Goal: Download file/media

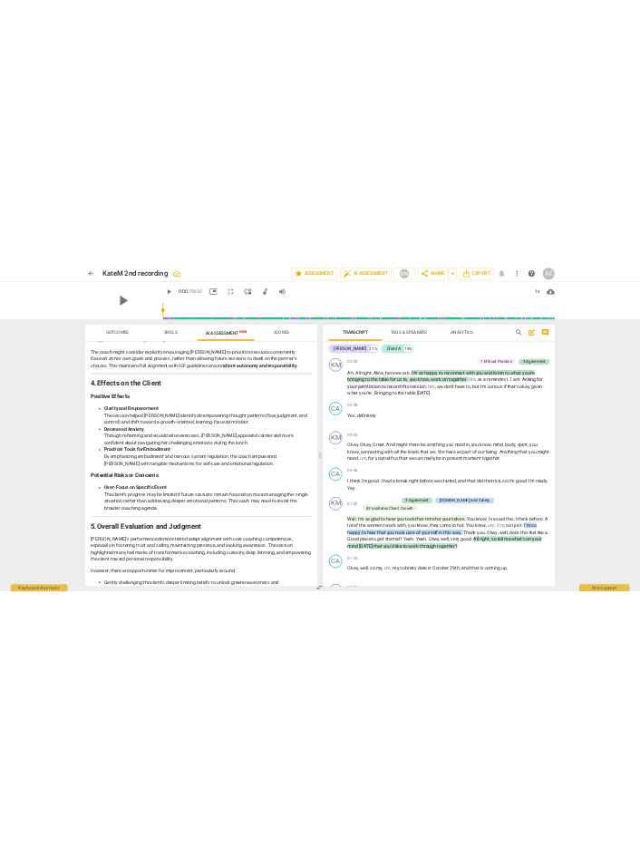
scroll to position [2214, 0]
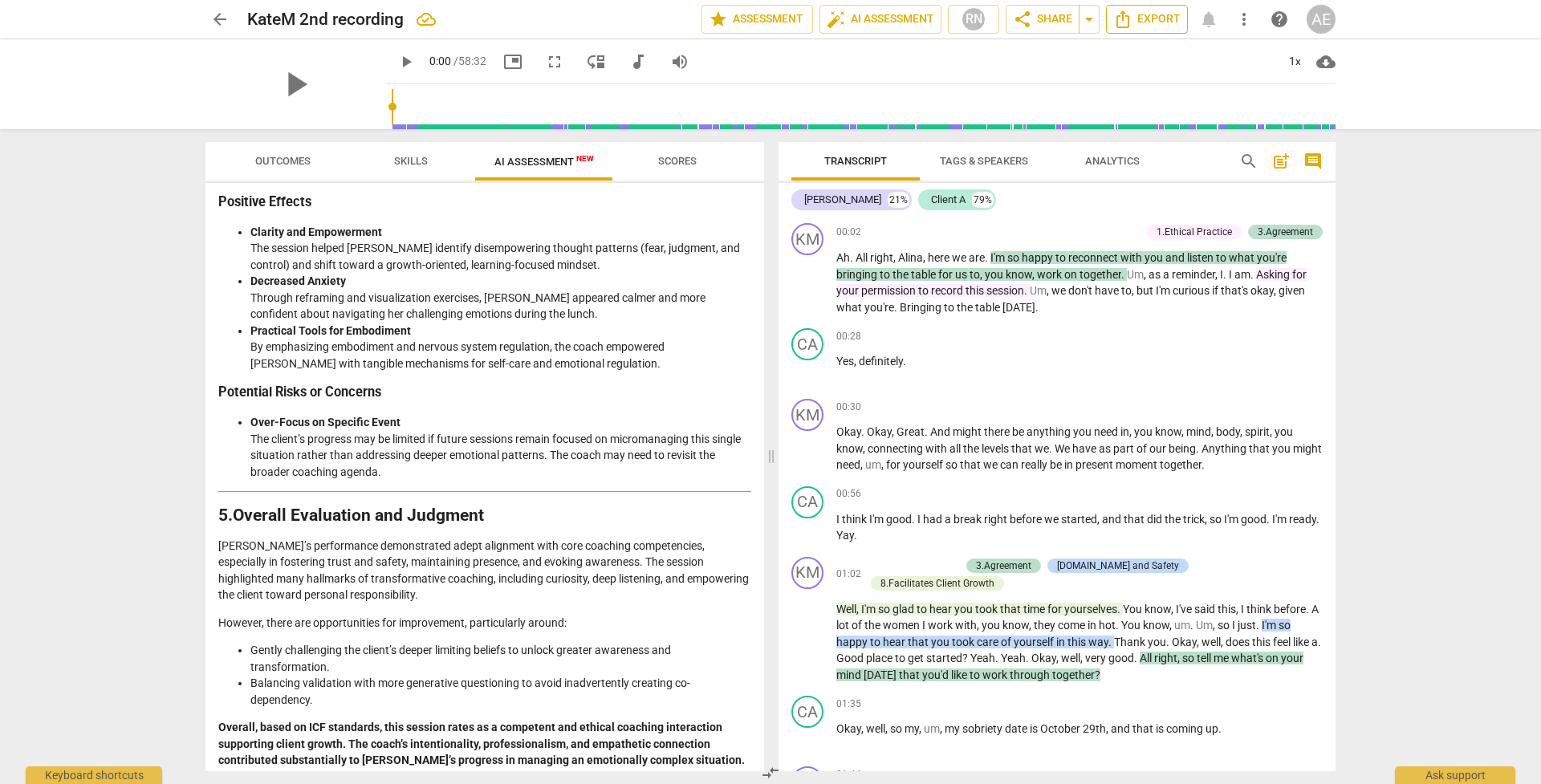
click at [1167, 15] on span "Export" at bounding box center [1147, 19] width 67 height 19
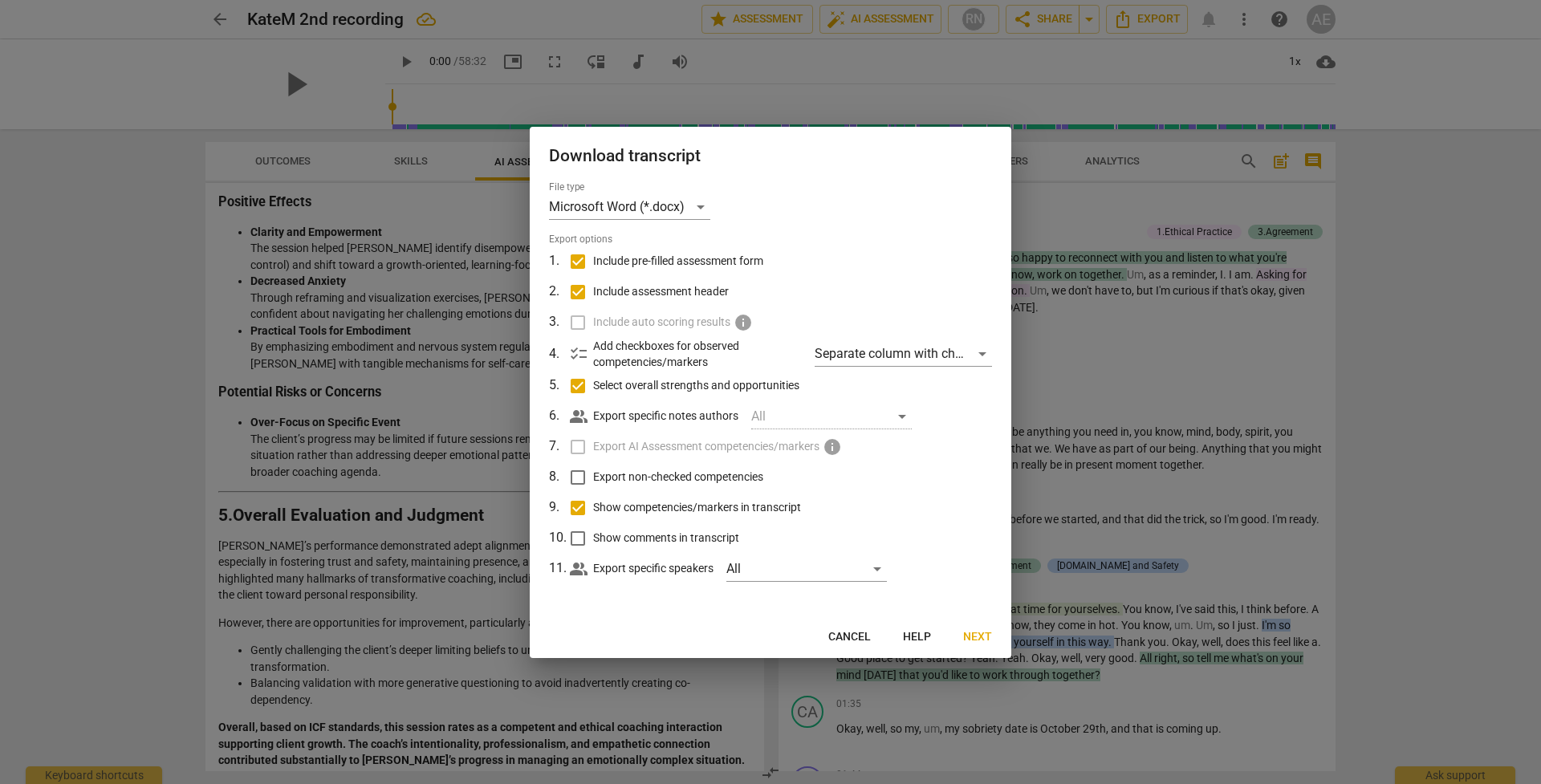
click at [575, 261] on input "Include pre-filled assessment form" at bounding box center [578, 261] width 30 height 30
checkbox input "false"
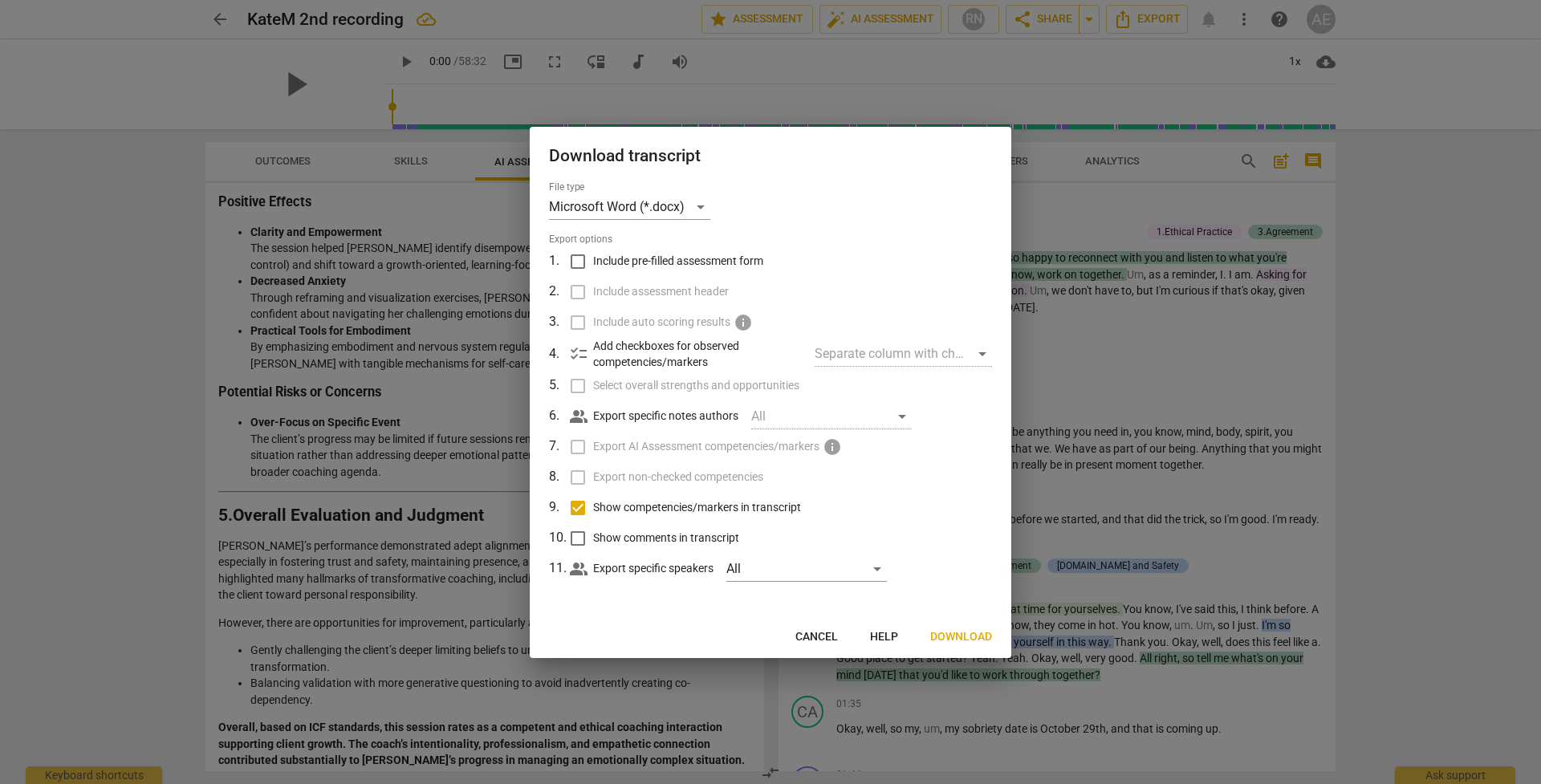
click at [575, 261] on input "Include pre-filled assessment form" at bounding box center [578, 261] width 30 height 30
checkbox input "true"
click at [980, 355] on div "Separate column with check marks" at bounding box center [903, 353] width 177 height 26
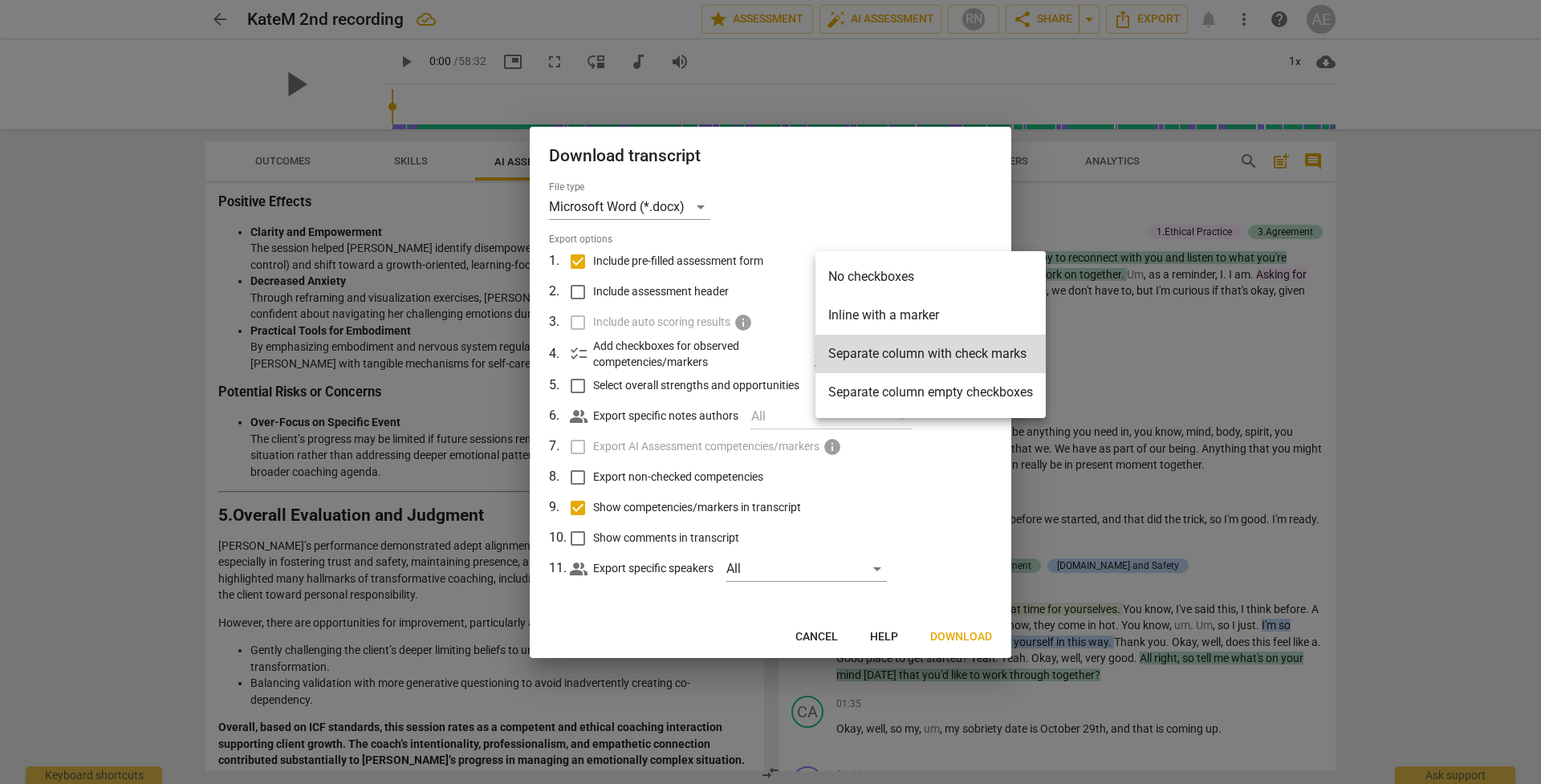
click at [980, 355] on li "Separate column with check marks" at bounding box center [930, 354] width 230 height 39
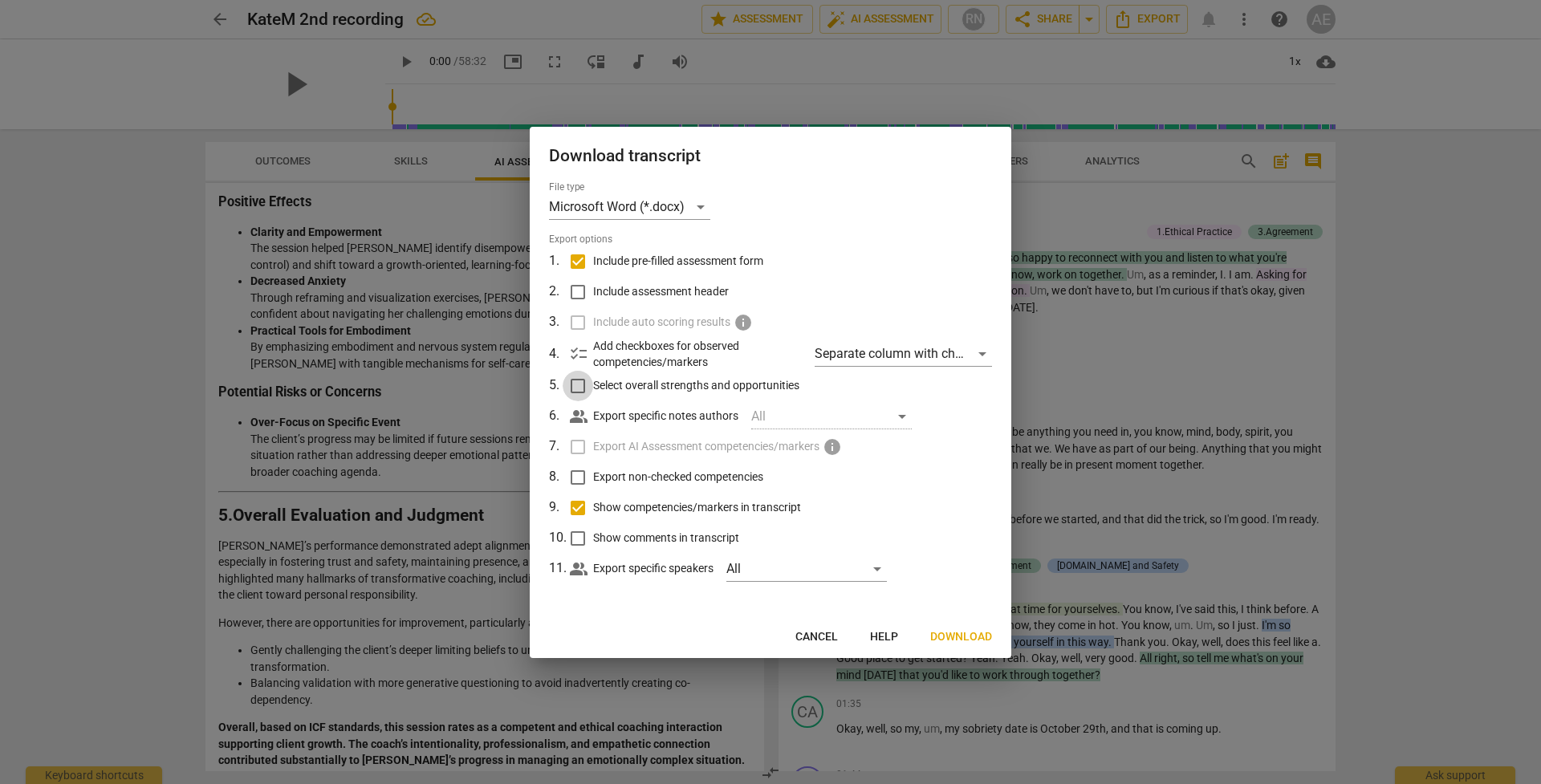
click at [578, 388] on input "Select overall strengths and opportunities" at bounding box center [578, 386] width 30 height 30
checkbox input "true"
click at [783, 414] on div "All" at bounding box center [831, 416] width 160 height 26
click at [766, 572] on div "All" at bounding box center [806, 568] width 160 height 26
click at [656, 569] on div at bounding box center [770, 392] width 1541 height 784
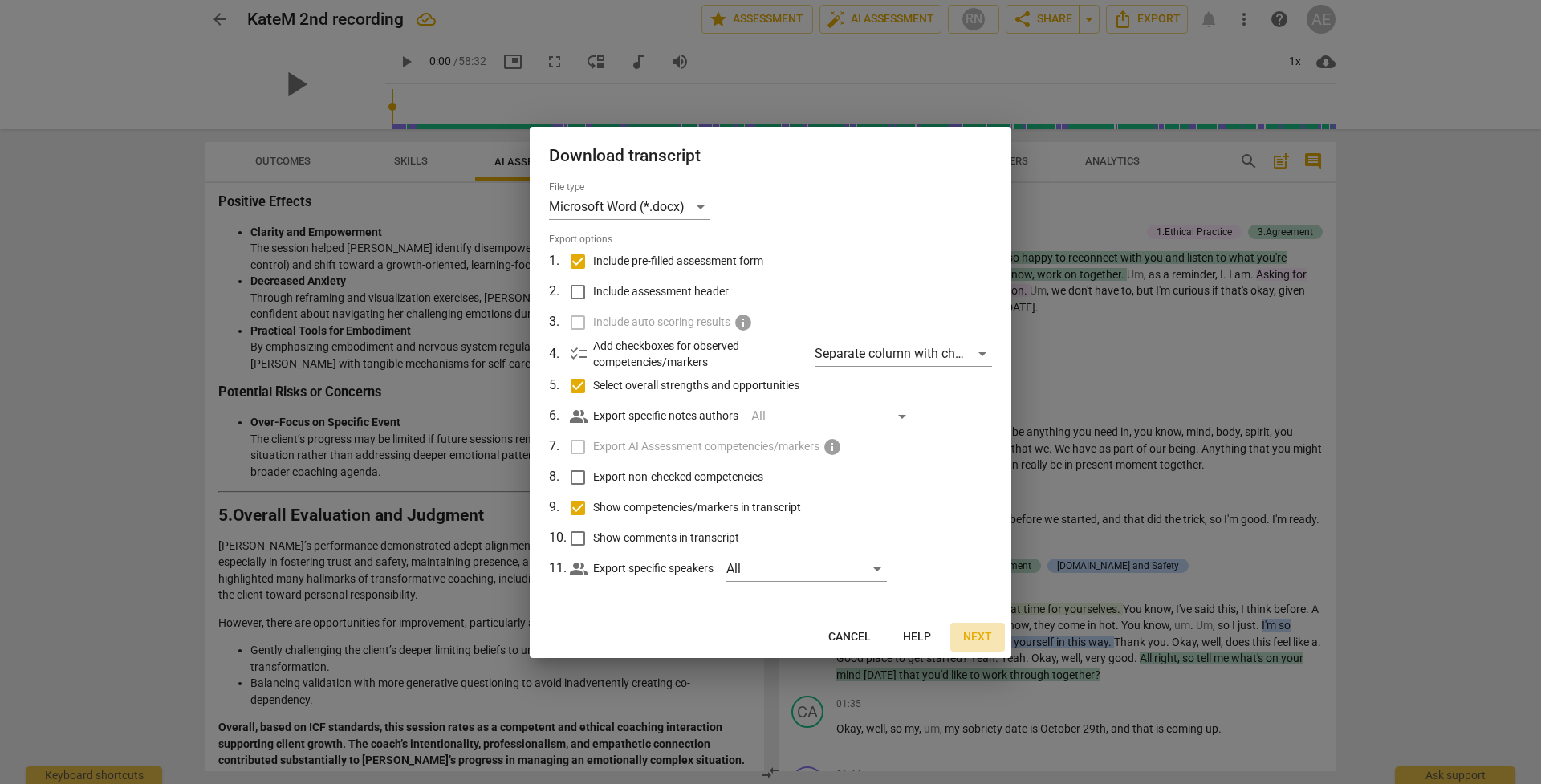
click at [982, 630] on span "Next" at bounding box center [977, 637] width 29 height 16
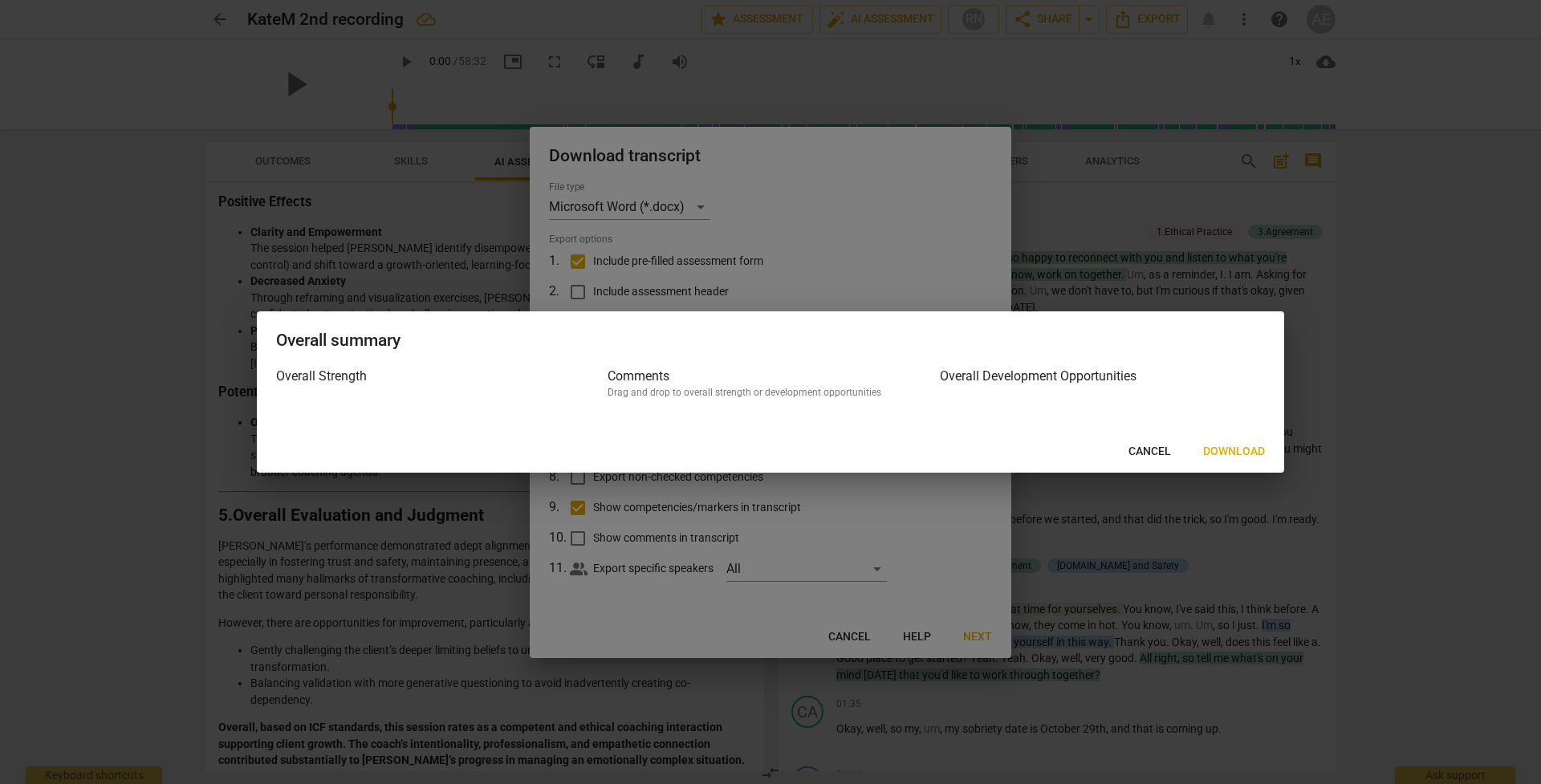
click at [1248, 452] on span "Download" at bounding box center [1234, 451] width 62 height 16
